Goal: Transaction & Acquisition: Purchase product/service

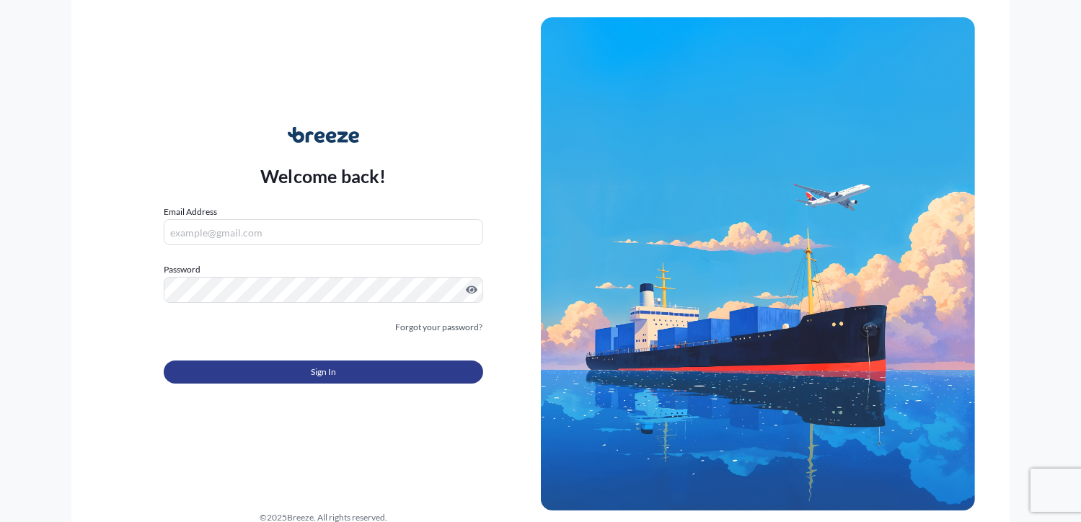
type input "[PERSON_NAME][EMAIL_ADDRESS][DOMAIN_NAME]"
click at [268, 367] on button "Sign In" at bounding box center [323, 372] width 319 height 23
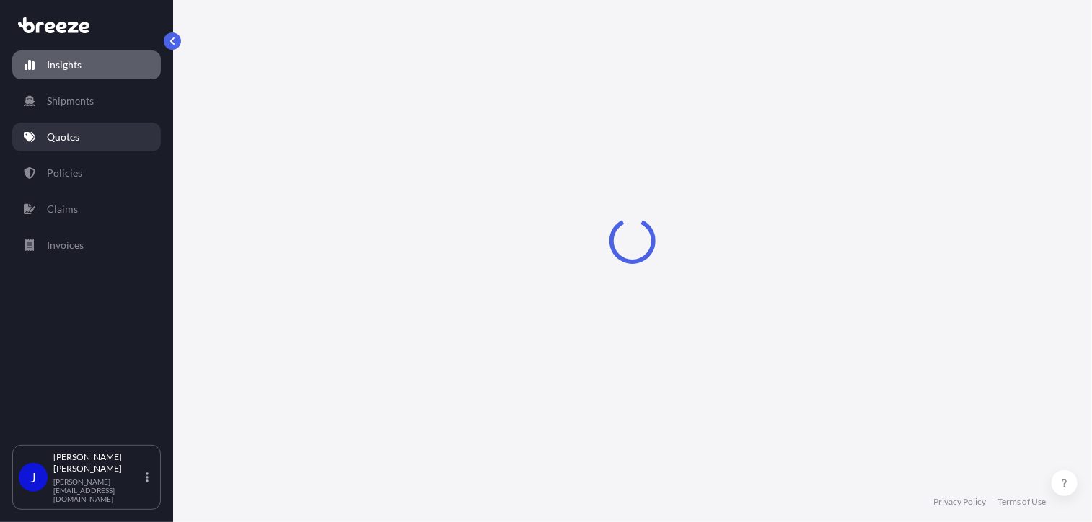
click at [82, 136] on link "Quotes" at bounding box center [86, 137] width 149 height 29
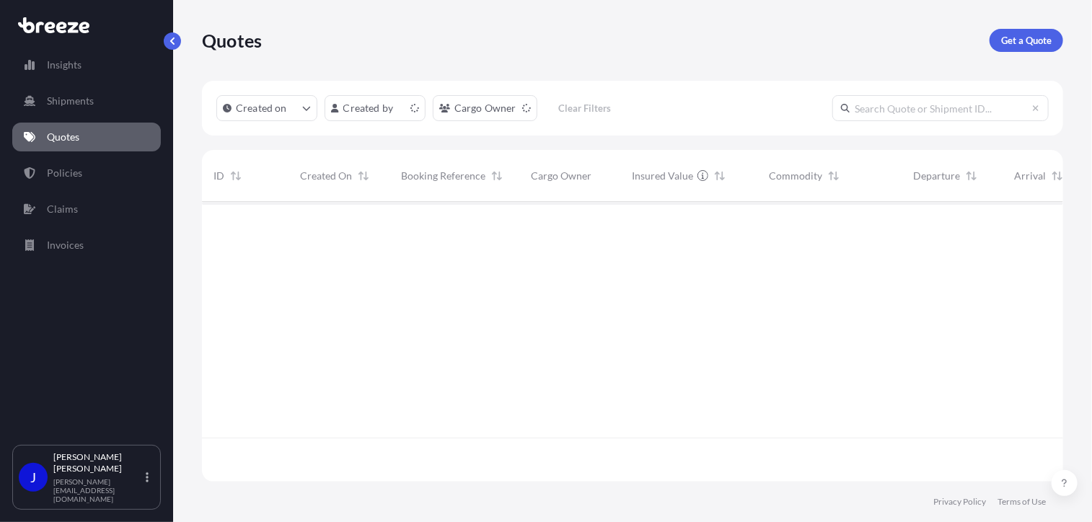
scroll to position [277, 851]
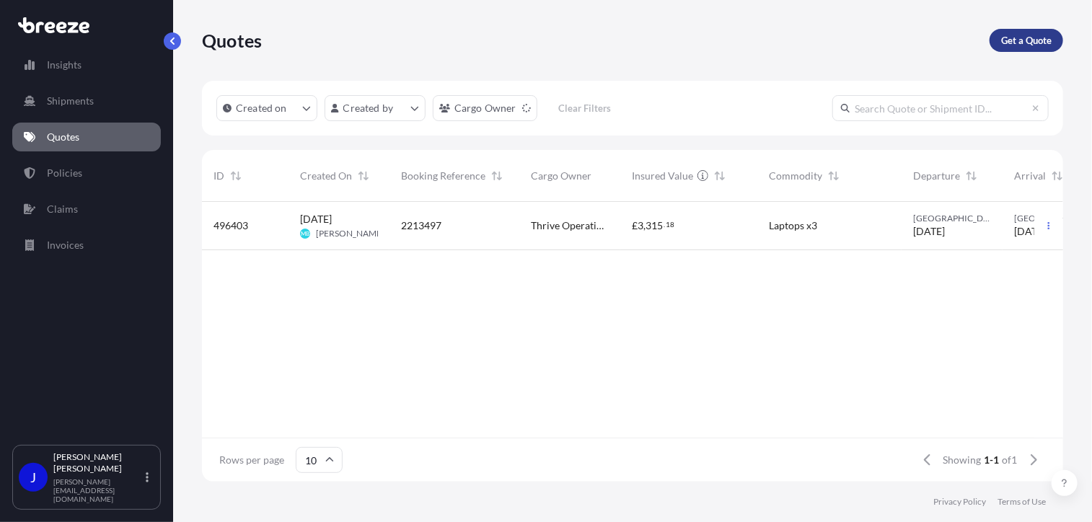
click at [1018, 41] on p "Get a Quote" at bounding box center [1026, 40] width 51 height 14
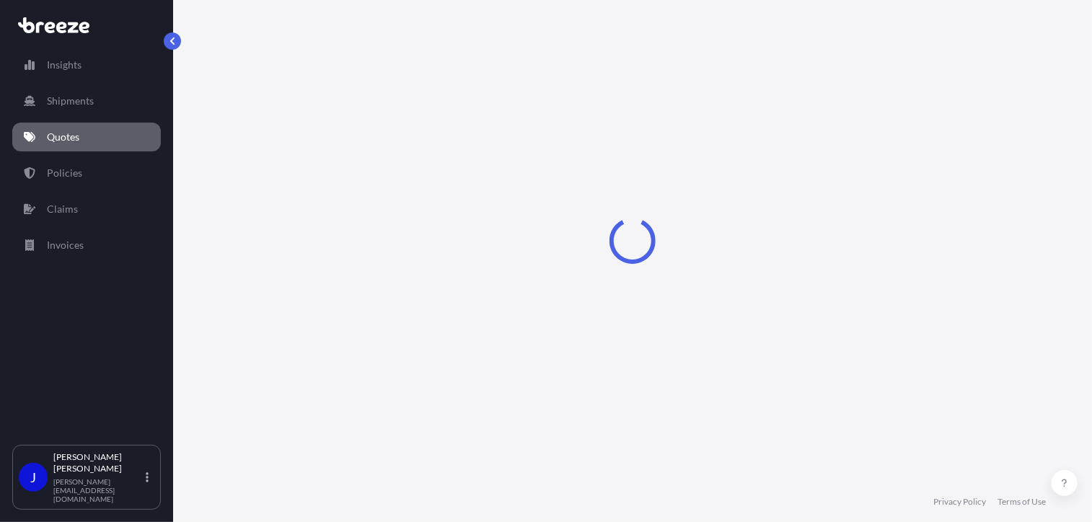
select select "Sea"
select select "1"
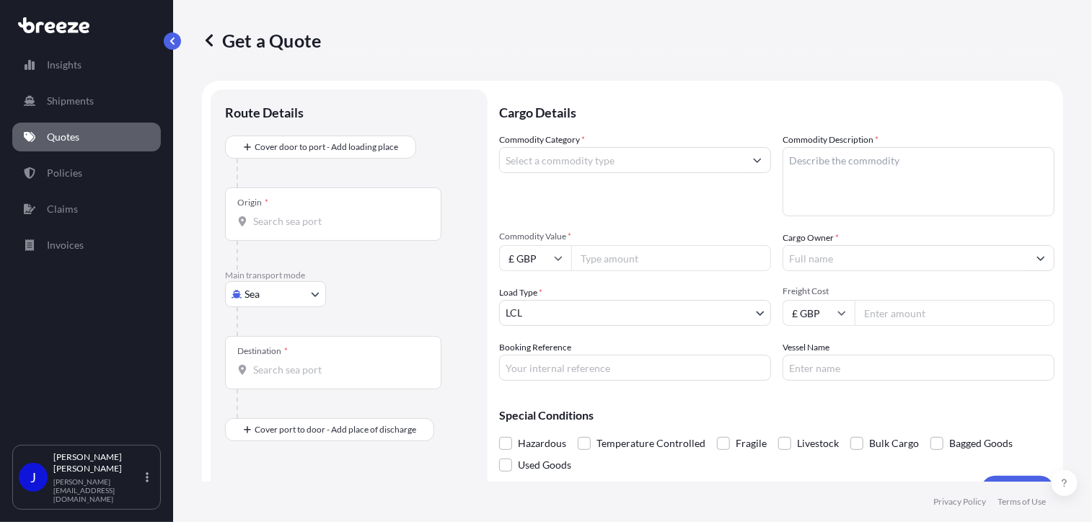
scroll to position [23, 0]
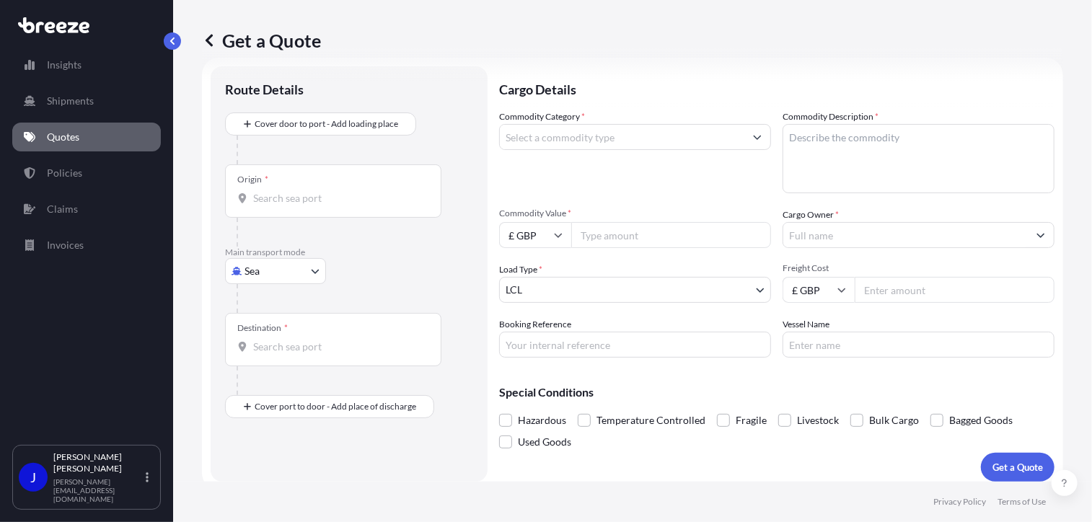
click at [263, 270] on body "Insights Shipments Quotes Policies Claims Invoices J [PERSON_NAME] [PERSON_NAME…" at bounding box center [546, 261] width 1092 height 522
click at [285, 366] on div "Road" at bounding box center [275, 360] width 89 height 26
select select "Road"
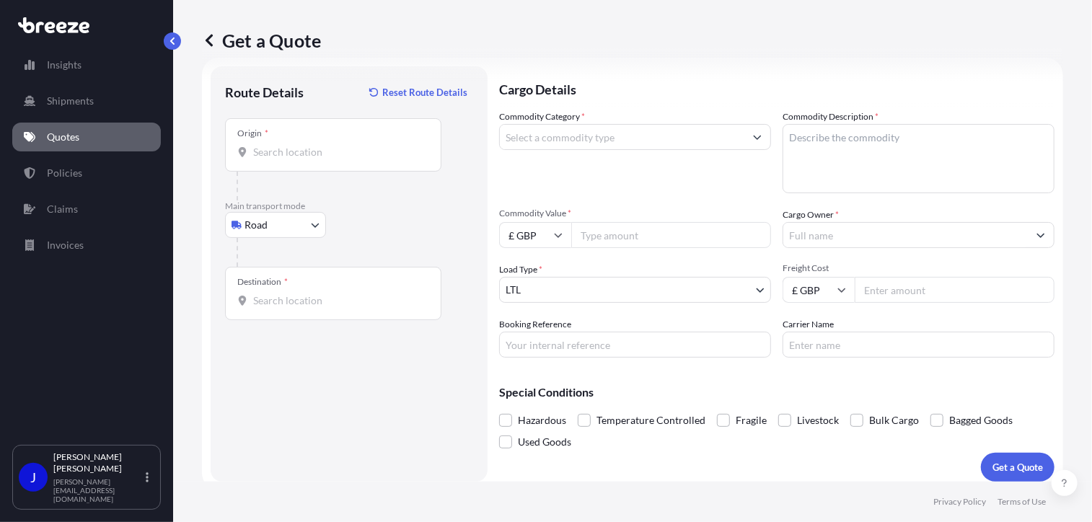
click at [300, 164] on div "Origin *" at bounding box center [333, 144] width 216 height 53
click at [300, 159] on input "Origin *" at bounding box center [338, 152] width 170 height 14
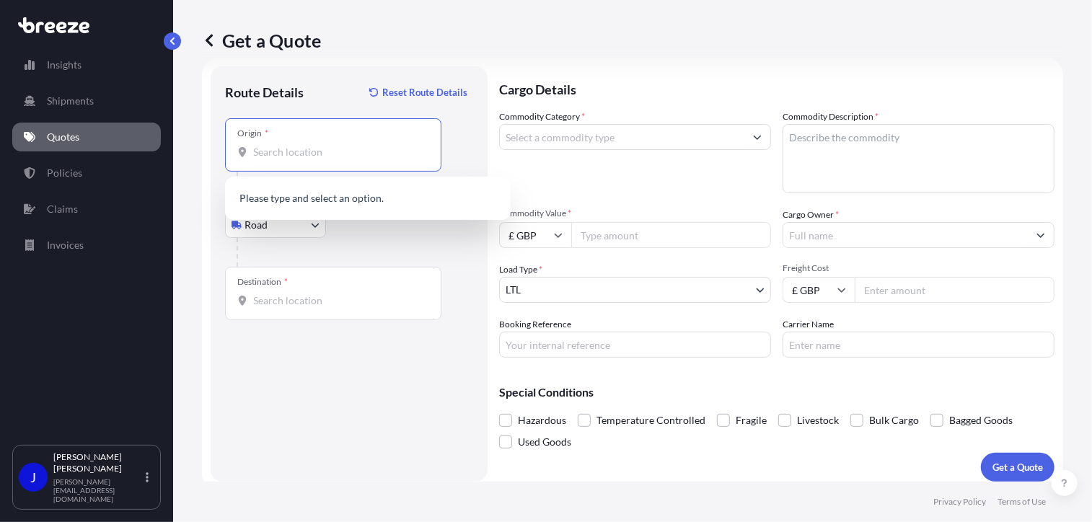
click at [300, 156] on input "Origin *" at bounding box center [338, 152] width 170 height 14
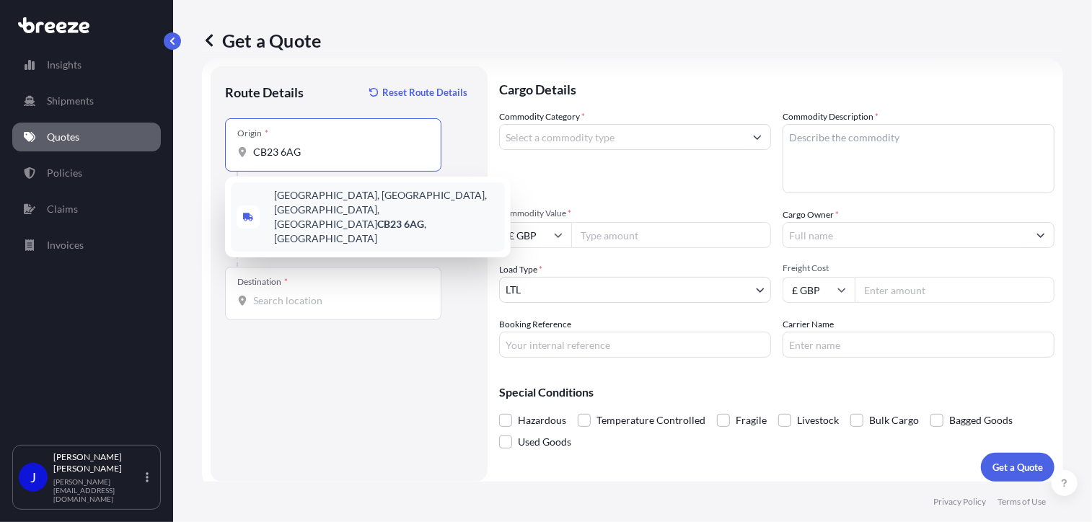
click at [330, 193] on span "[STREET_ADDRESS]" at bounding box center [386, 217] width 225 height 58
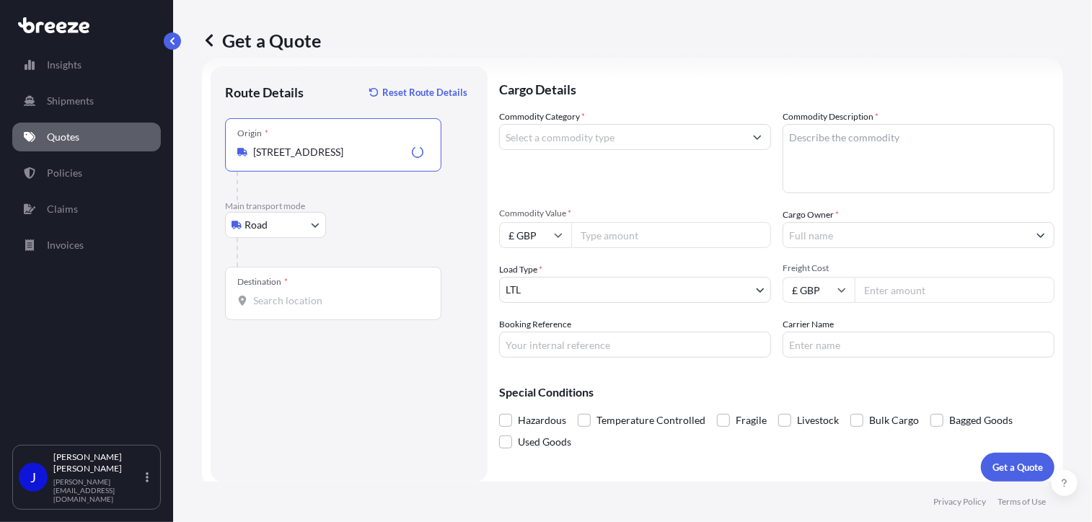
type input "[STREET_ADDRESS]"
click at [345, 314] on div "Destination *" at bounding box center [333, 293] width 216 height 53
click at [345, 308] on input "Destination *" at bounding box center [338, 301] width 170 height 14
type input "London NW1 7AW, [GEOGRAPHIC_DATA]"
click at [607, 141] on input "Commodity Category *" at bounding box center [622, 137] width 245 height 26
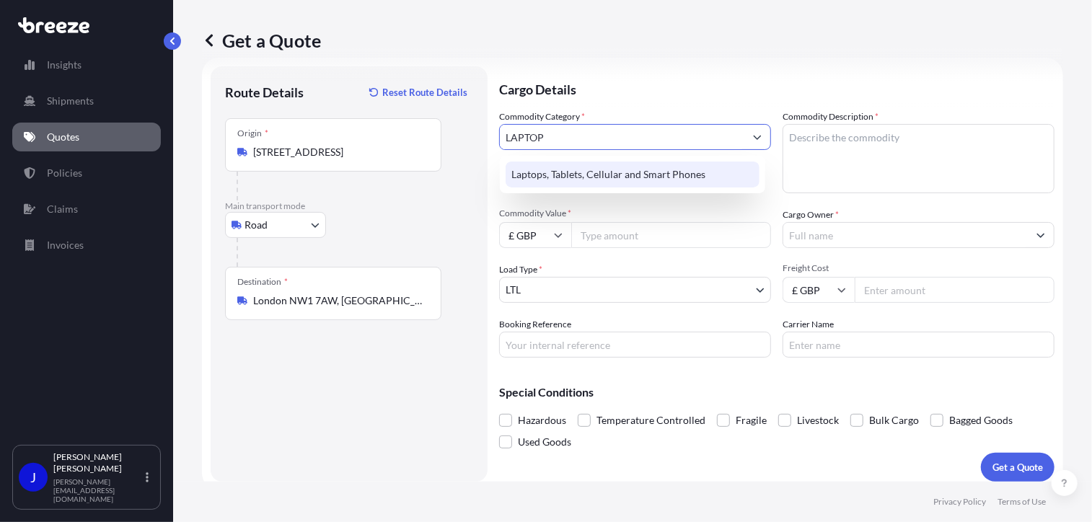
click at [599, 167] on div "Laptops, Tablets, Cellular and Smart Phones" at bounding box center [633, 175] width 254 height 26
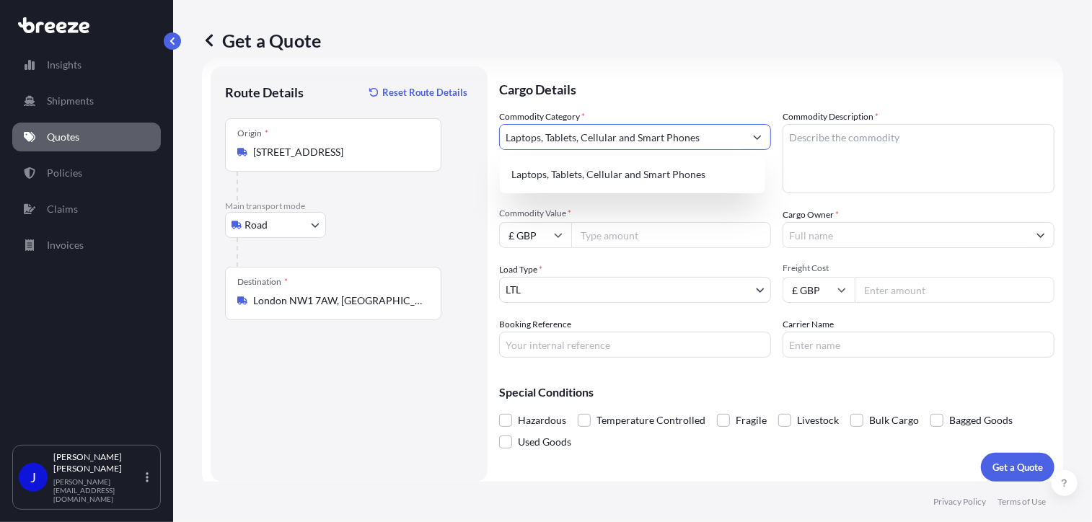
type input "Laptops, Tablets, Cellular and Smart Phones"
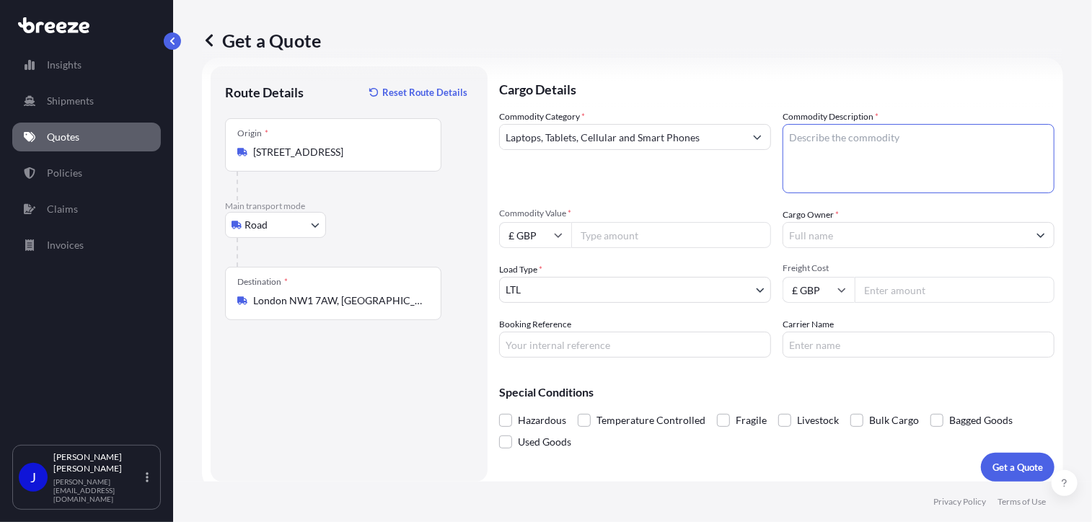
click at [817, 157] on textarea "Commodity Description *" at bounding box center [919, 158] width 272 height 69
type textarea "LAPTOP AND PHONE"
click at [675, 234] on input "Commodity Value *" at bounding box center [671, 235] width 200 height 26
type input "1000"
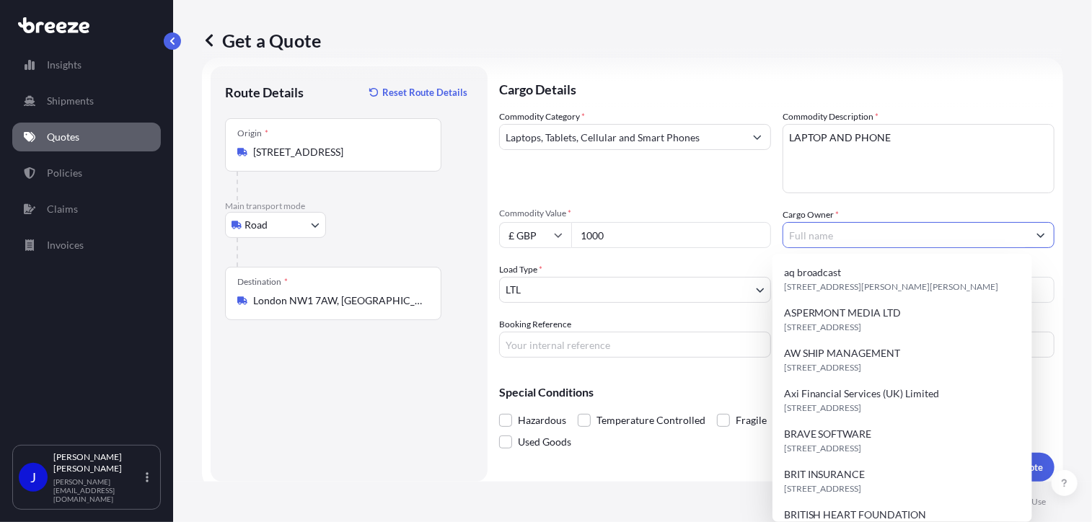
click at [861, 234] on input "Cargo Owner *" at bounding box center [906, 235] width 245 height 26
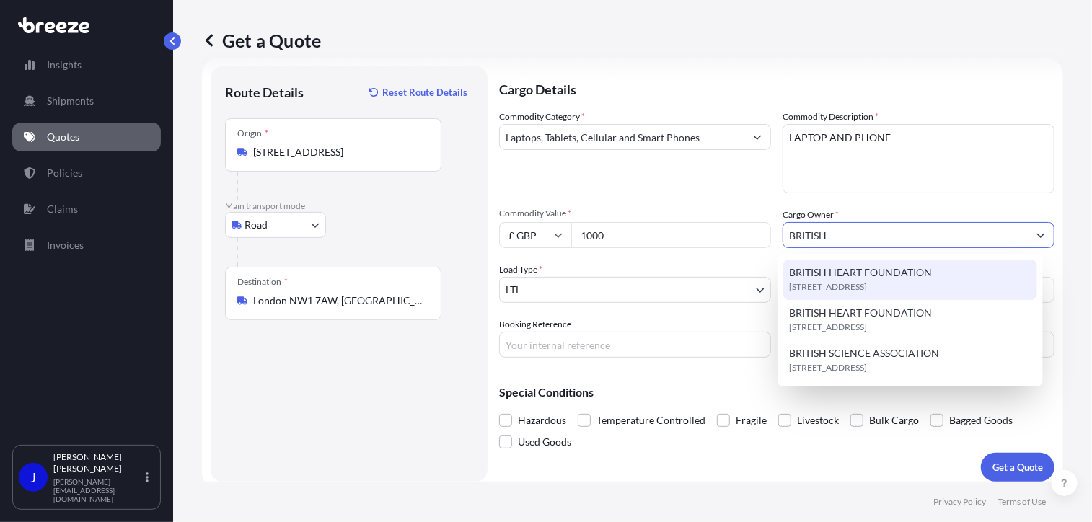
click at [858, 285] on span "[STREET_ADDRESS]" at bounding box center [828, 287] width 78 height 14
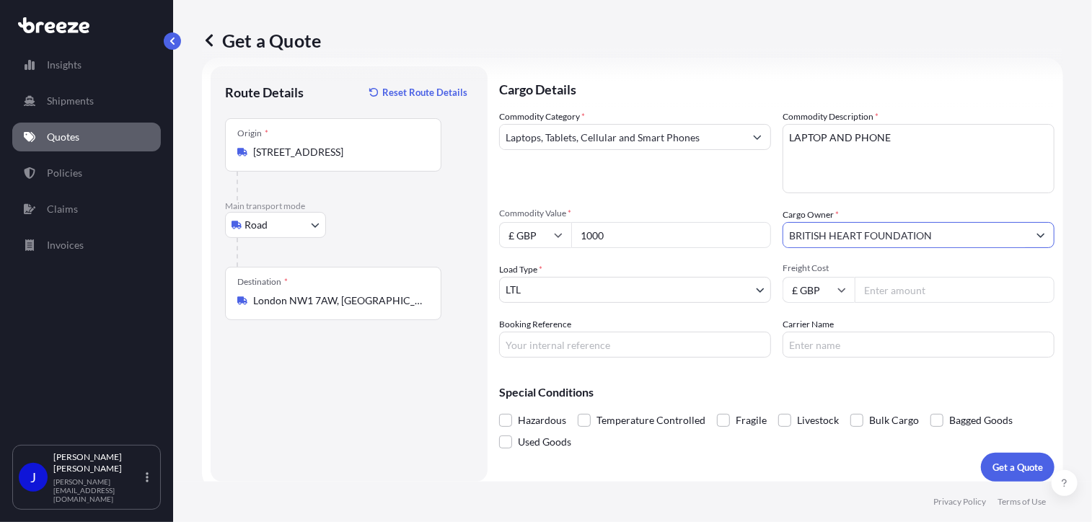
type input "BRITISH HEART FOUNDATION"
click at [657, 354] on input "Booking Reference" at bounding box center [635, 345] width 272 height 26
type input "2216096"
click at [916, 289] on input "Freight Cost" at bounding box center [955, 290] width 200 height 26
type input "30.80"
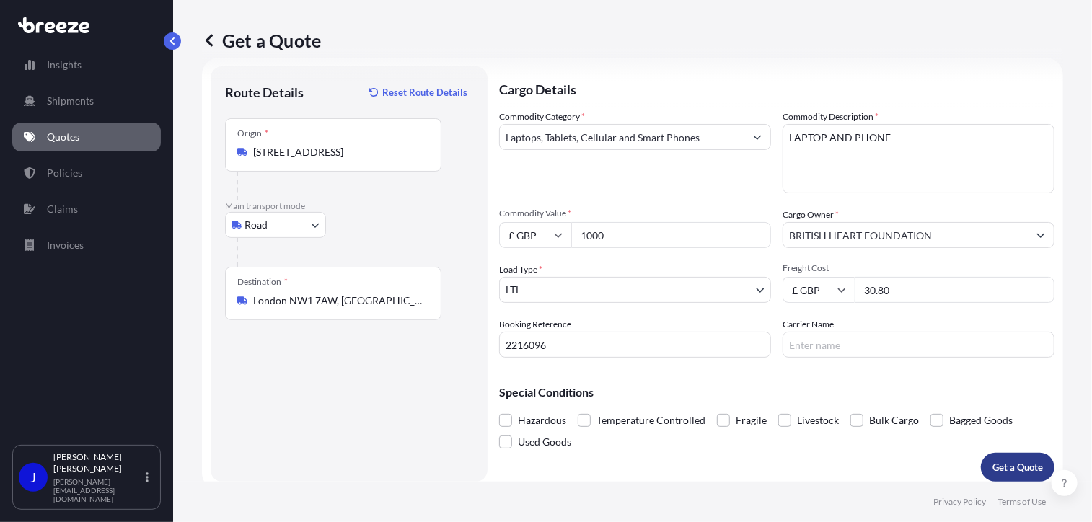
click at [1001, 460] on button "Get a Quote" at bounding box center [1018, 467] width 74 height 29
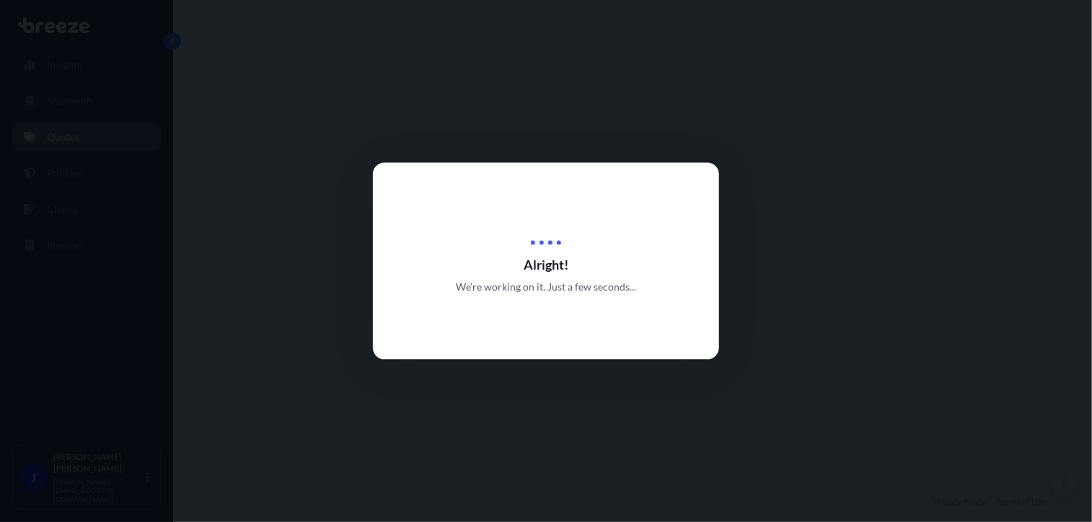
select select "Road"
select select "1"
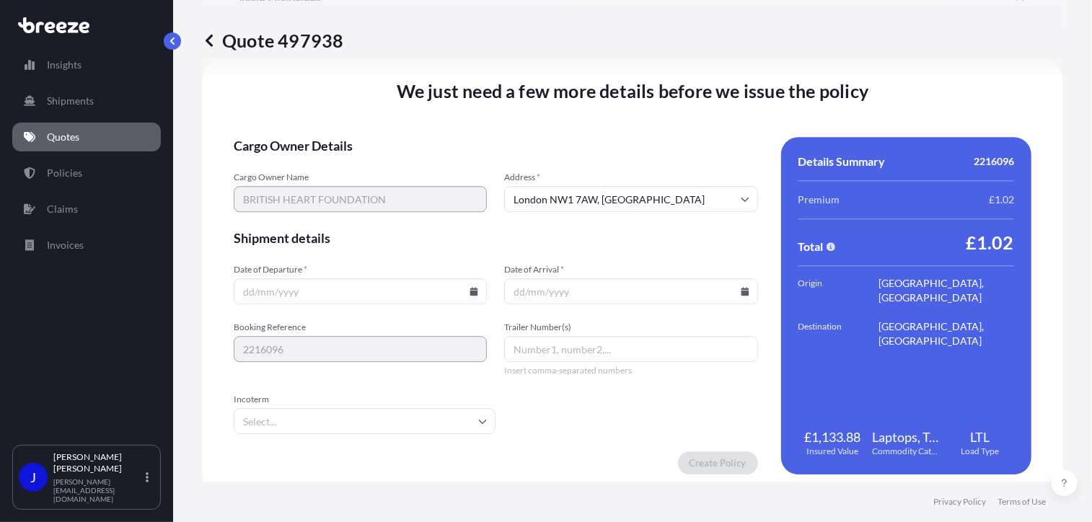
scroll to position [1799, 0]
click at [471, 288] on icon at bounding box center [474, 290] width 9 height 9
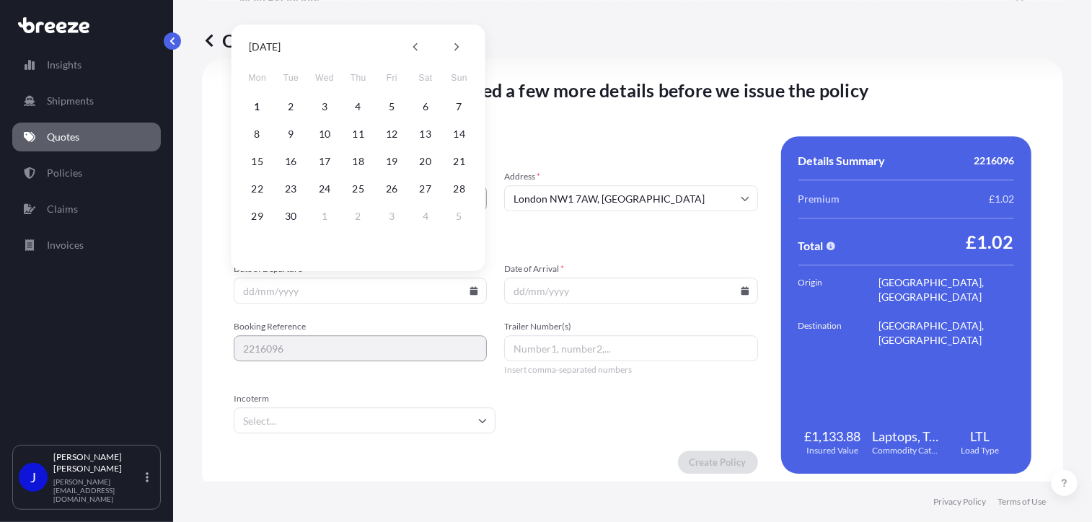
drag, startPoint x: 256, startPoint y: 108, endPoint x: 600, endPoint y: 251, distance: 371.9
click at [256, 107] on button "1" at bounding box center [257, 106] width 23 height 23
type input "[DATE]"
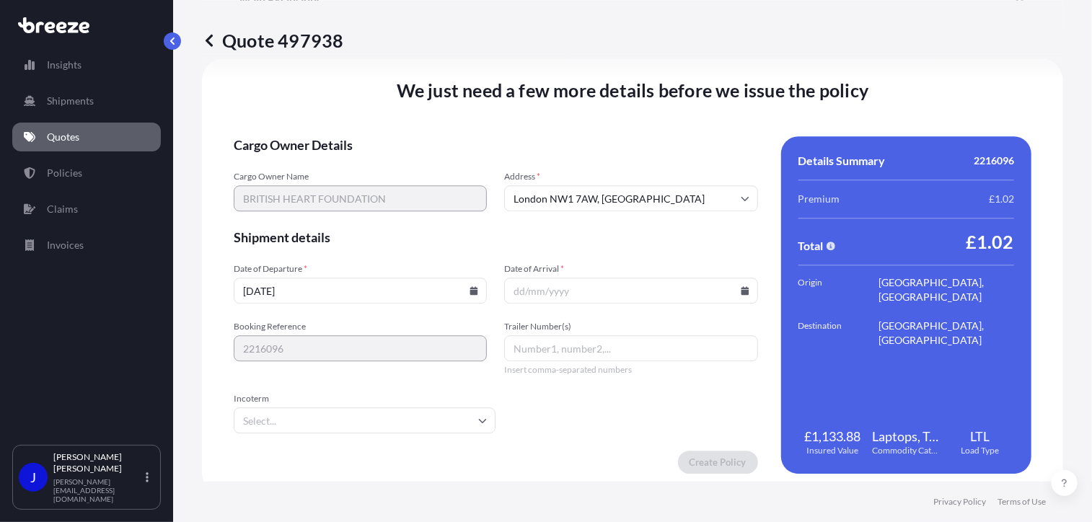
click at [741, 288] on icon at bounding box center [745, 290] width 8 height 9
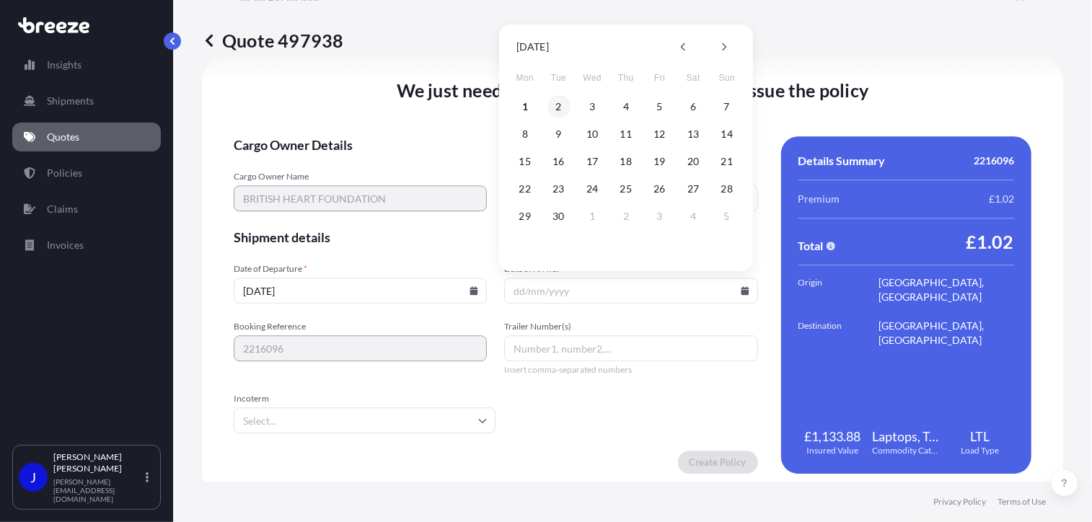
drag, startPoint x: 561, startPoint y: 111, endPoint x: 646, endPoint y: 346, distance: 250.1
click at [561, 110] on button "2" at bounding box center [559, 106] width 23 height 23
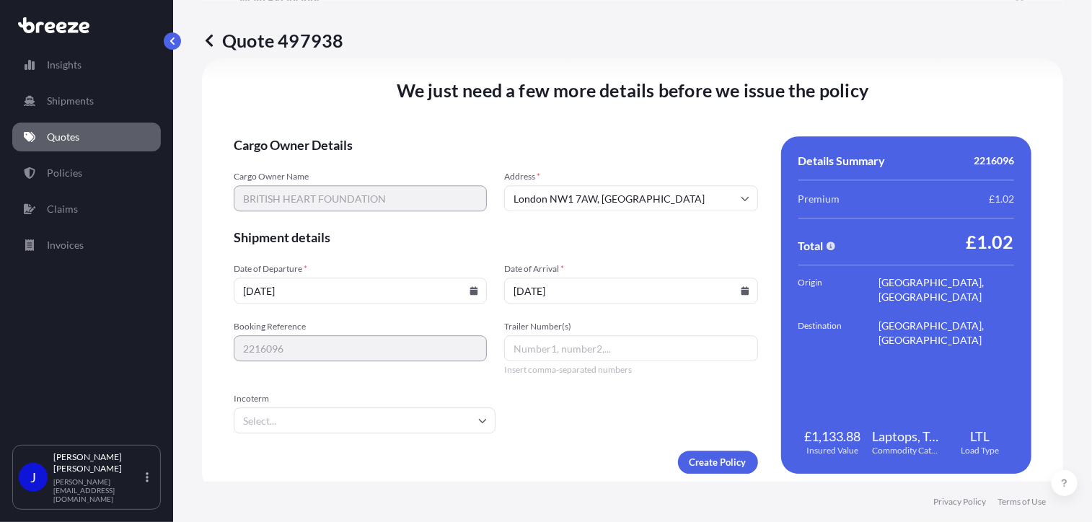
type input "[DATE]"
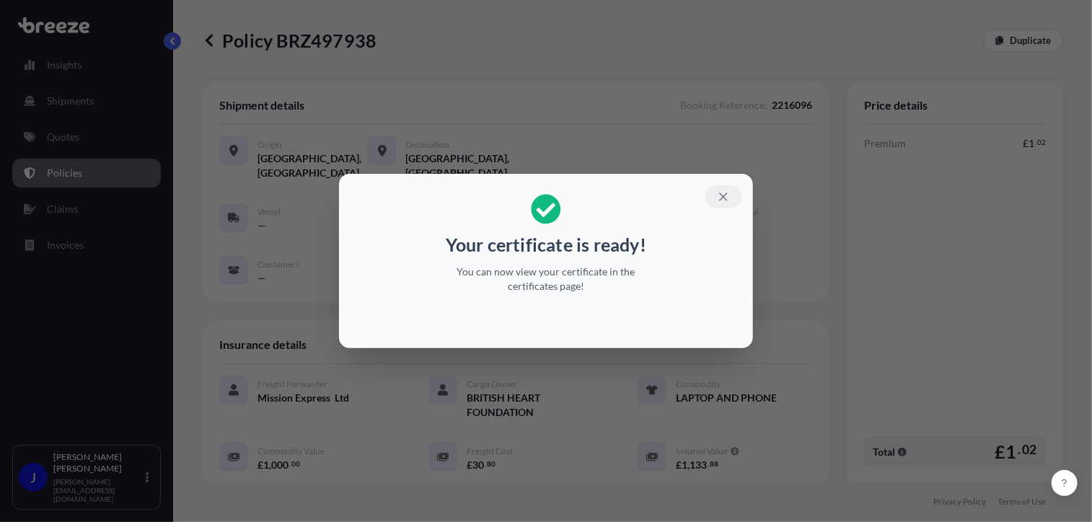
click at [727, 198] on icon "button" at bounding box center [723, 196] width 13 height 13
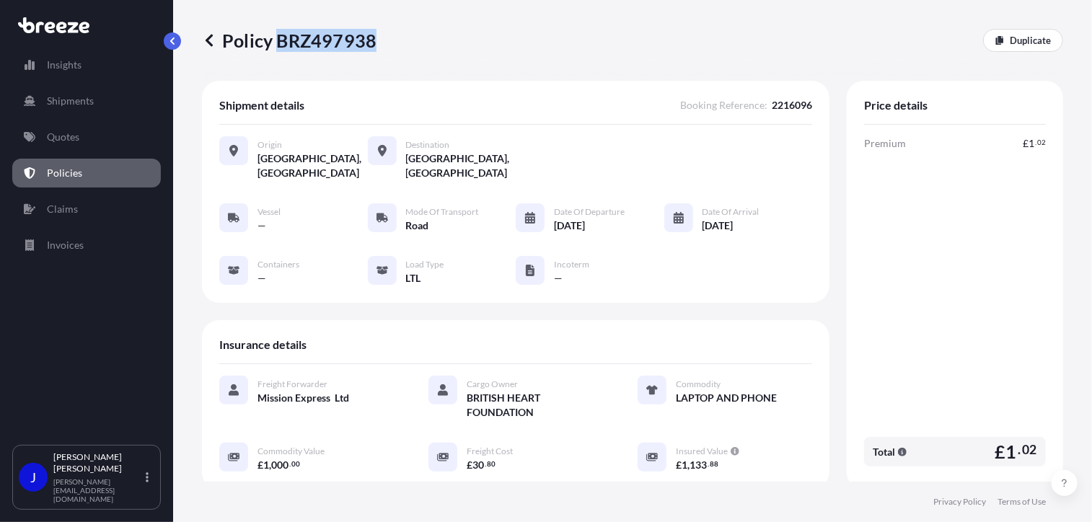
drag, startPoint x: 279, startPoint y: 45, endPoint x: 371, endPoint y: 45, distance: 91.6
click at [371, 45] on p "Policy BRZ497938" at bounding box center [289, 40] width 175 height 23
drag, startPoint x: 371, startPoint y: 45, endPoint x: 364, endPoint y: 43, distance: 7.5
copy p "BRZ497938"
